Goal: Obtain resource: Download file/media

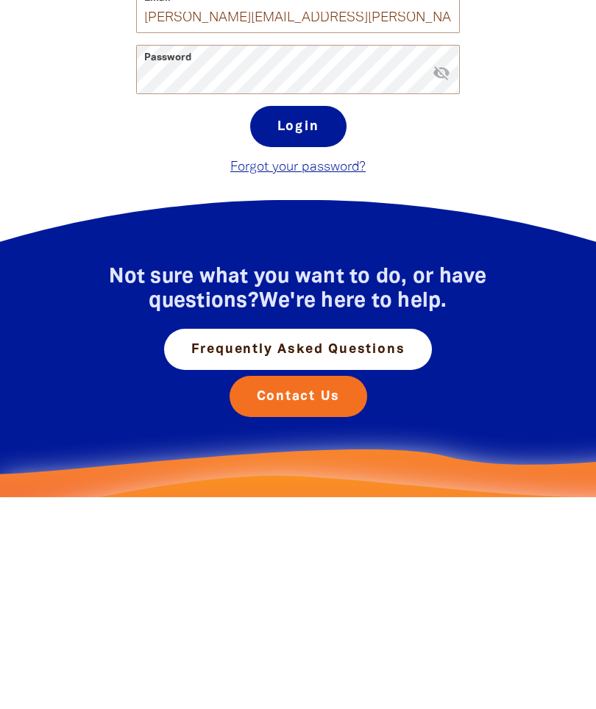
type input "[PERSON_NAME][EMAIL_ADDRESS][PERSON_NAME][DOMAIN_NAME]"
click at [316, 336] on button "Login" at bounding box center [298, 338] width 96 height 41
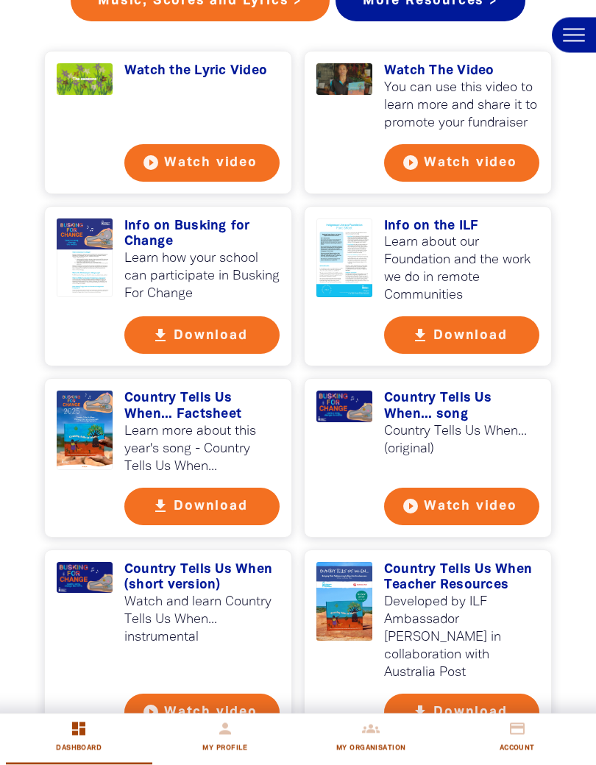
scroll to position [1358, 0]
click at [221, 503] on button "get_app Download" at bounding box center [201, 507] width 155 height 38
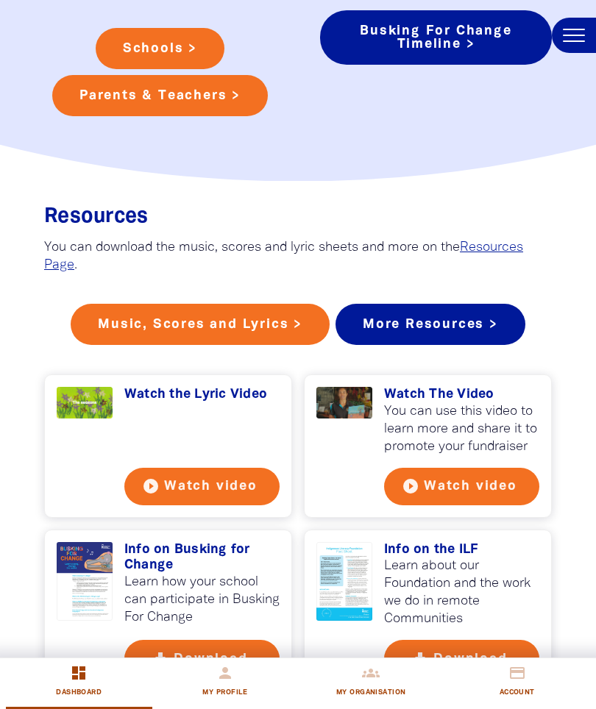
scroll to position [1026, 0]
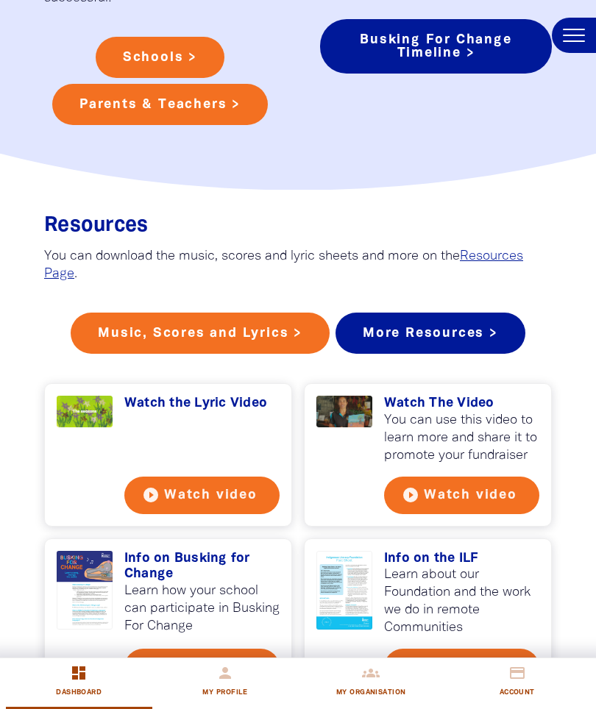
click at [499, 329] on link "More Resources >" at bounding box center [431, 333] width 190 height 41
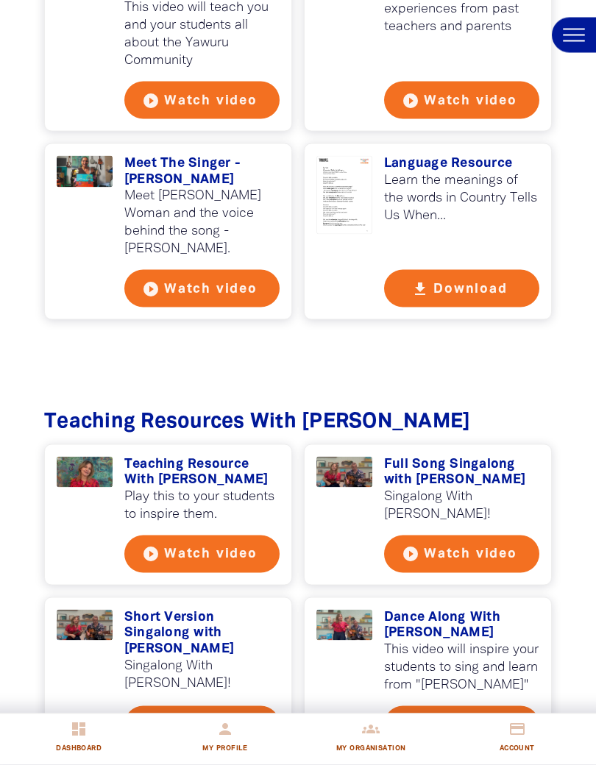
scroll to position [1589, 0]
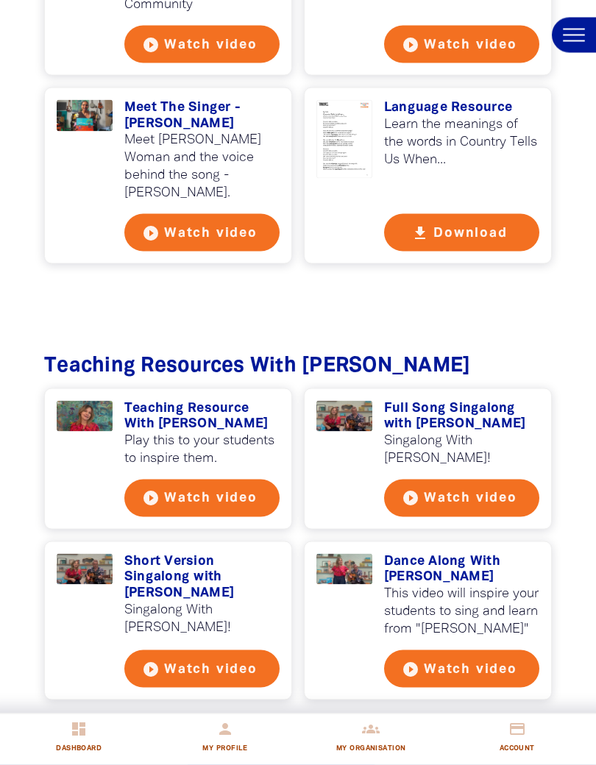
click at [233, 480] on button "play_circle_filled Watch video" at bounding box center [201, 499] width 155 height 38
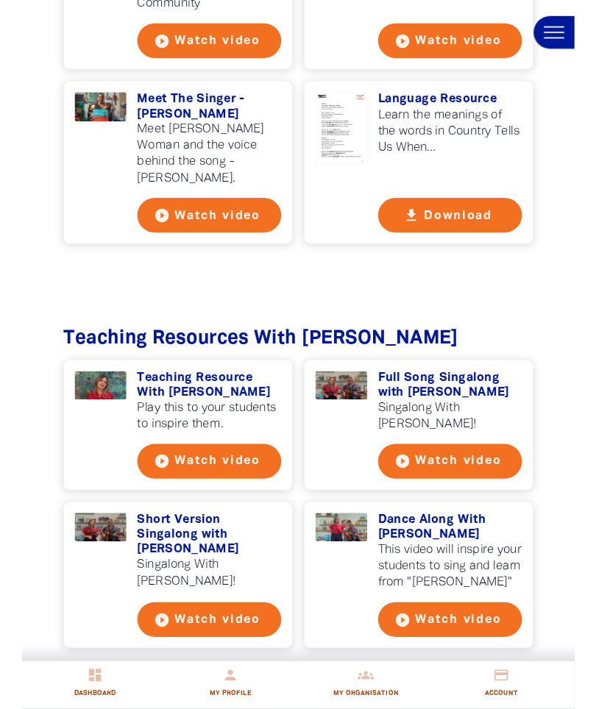
scroll to position [1645, 0]
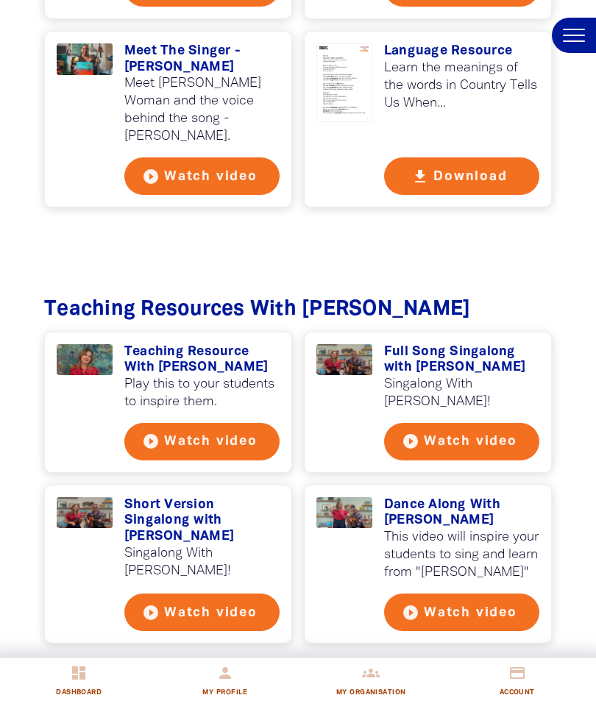
click at [233, 423] on button "play_circle_filled Watch video" at bounding box center [201, 442] width 155 height 38
click at [146, 594] on button "play_circle_filled Watch video" at bounding box center [201, 613] width 155 height 38
click at [520, 423] on button "play_circle_filled Watch video" at bounding box center [461, 442] width 155 height 38
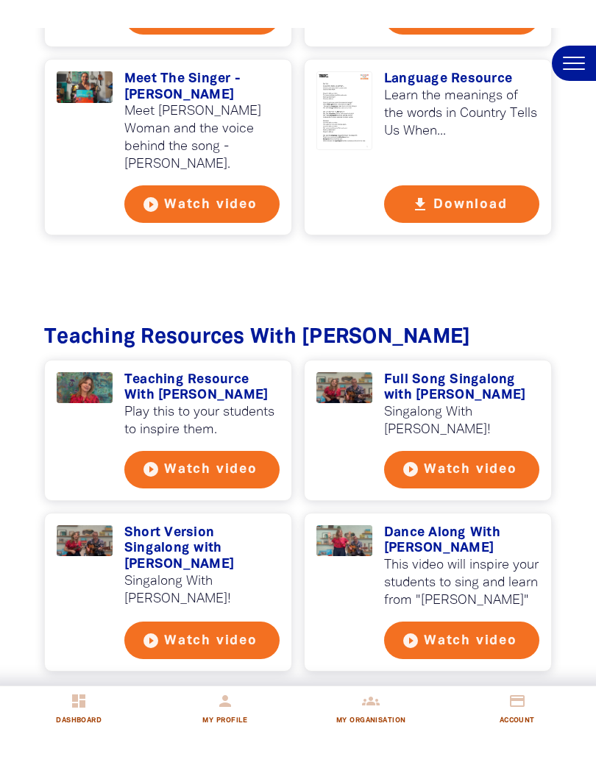
scroll to position [1665, 0]
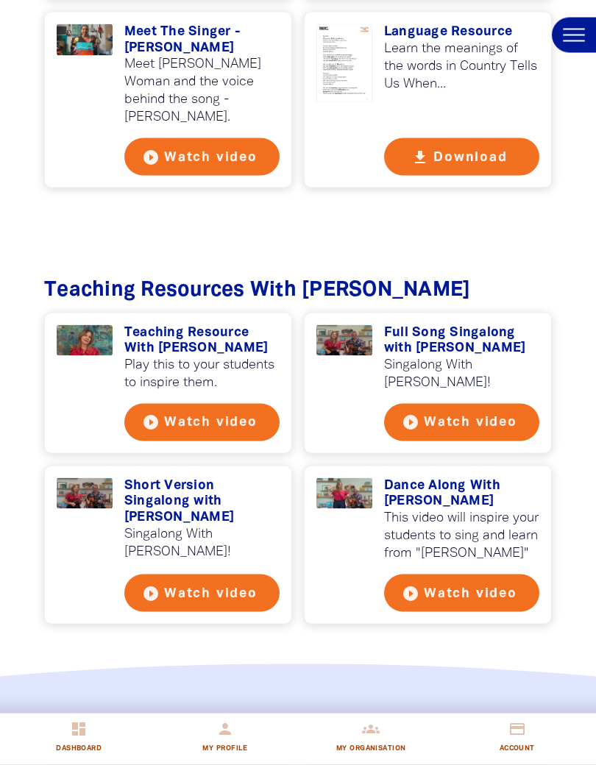
click at [423, 575] on button "play_circle_filled Watch video" at bounding box center [461, 594] width 155 height 38
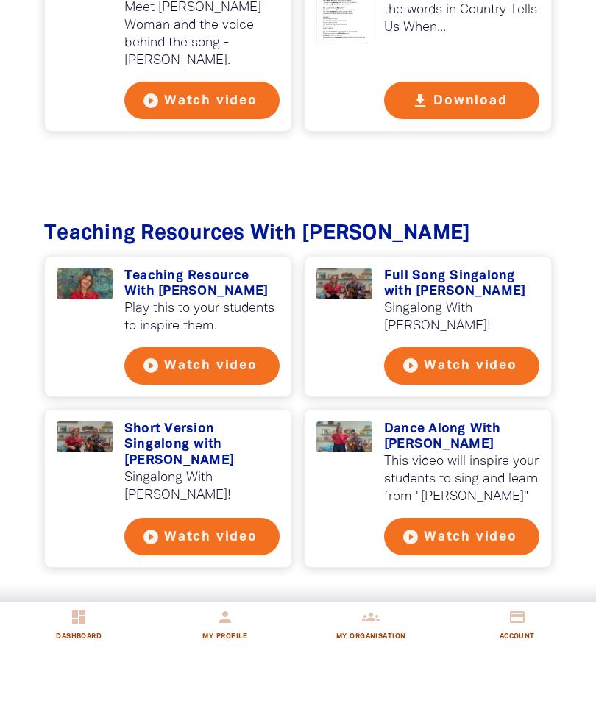
scroll to position [1721, 0]
